Goal: Task Accomplishment & Management: Use online tool/utility

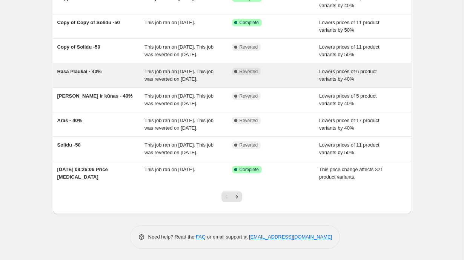
scroll to position [145, 0]
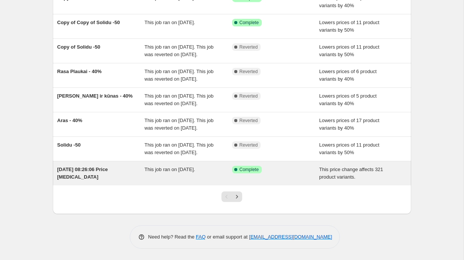
click at [158, 173] on span "This job ran on [DATE]." at bounding box center [170, 170] width 51 height 6
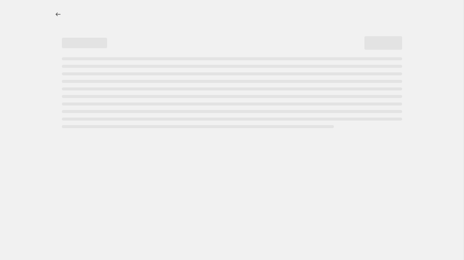
select select "ecap"
select select "no_change"
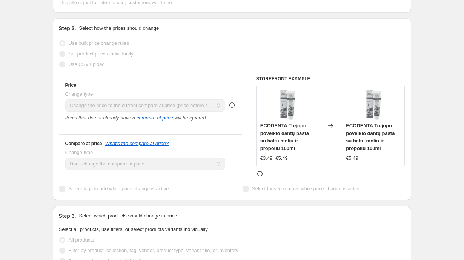
scroll to position [179, 0]
